Goal: Task Accomplishment & Management: Check status

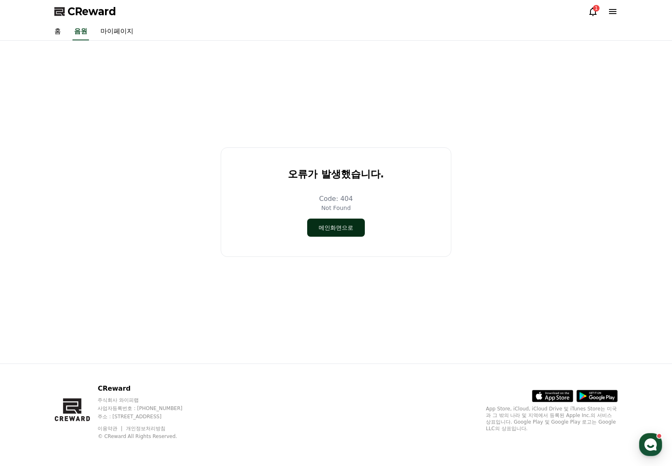
click at [334, 231] on button "메인화면으로" at bounding box center [336, 228] width 58 height 18
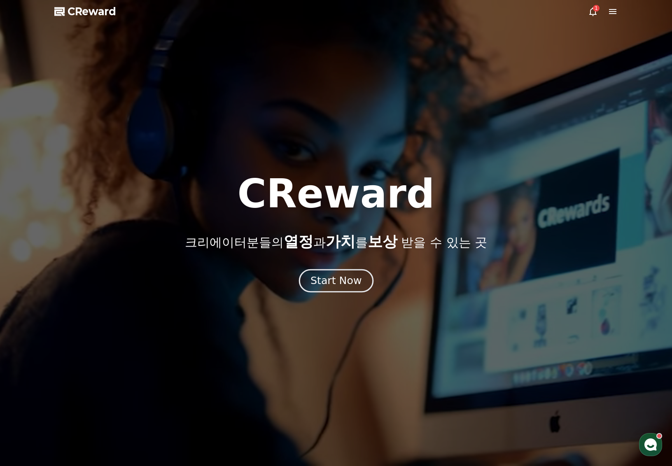
click at [322, 278] on div "Start Now" at bounding box center [336, 281] width 51 height 14
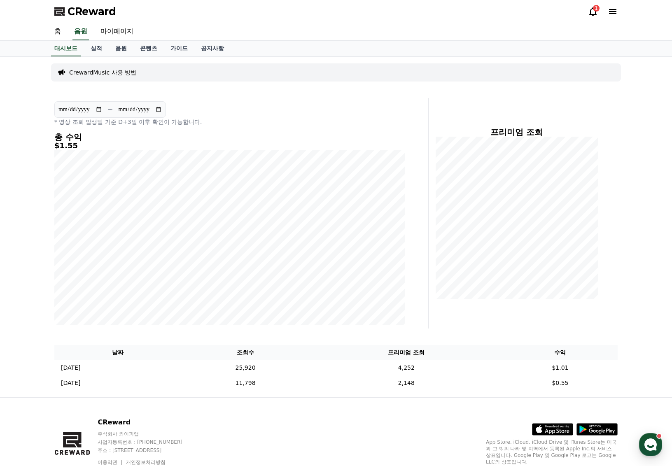
click at [593, 12] on icon at bounding box center [593, 12] width 10 height 10
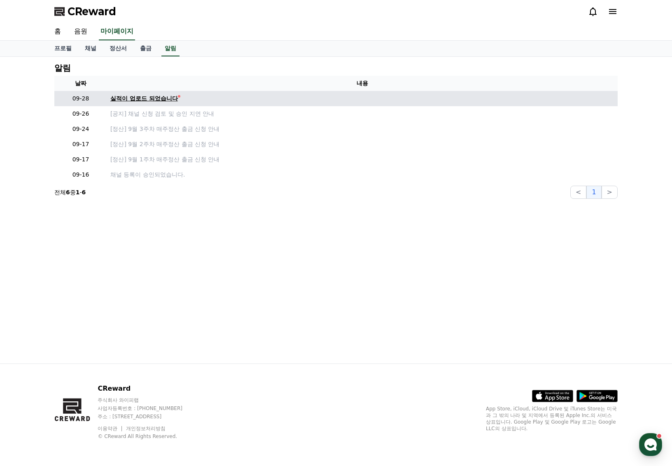
click at [161, 99] on div "실적이 업로드 되었습니다" at bounding box center [144, 98] width 68 height 9
